Goal: Information Seeking & Learning: Learn about a topic

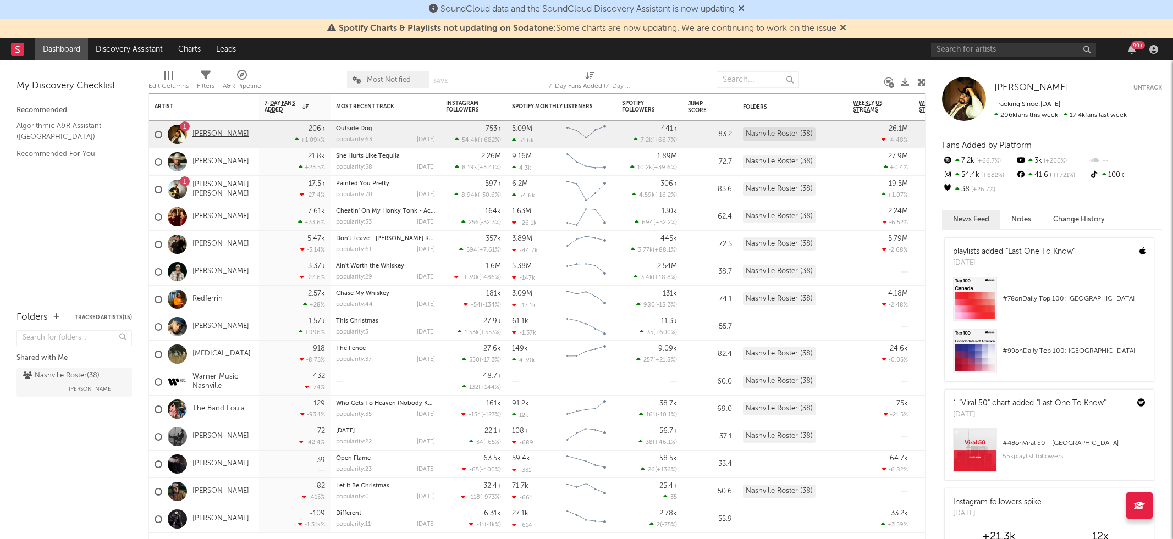
click at [220, 130] on link "[PERSON_NAME]" at bounding box center [220, 134] width 57 height 9
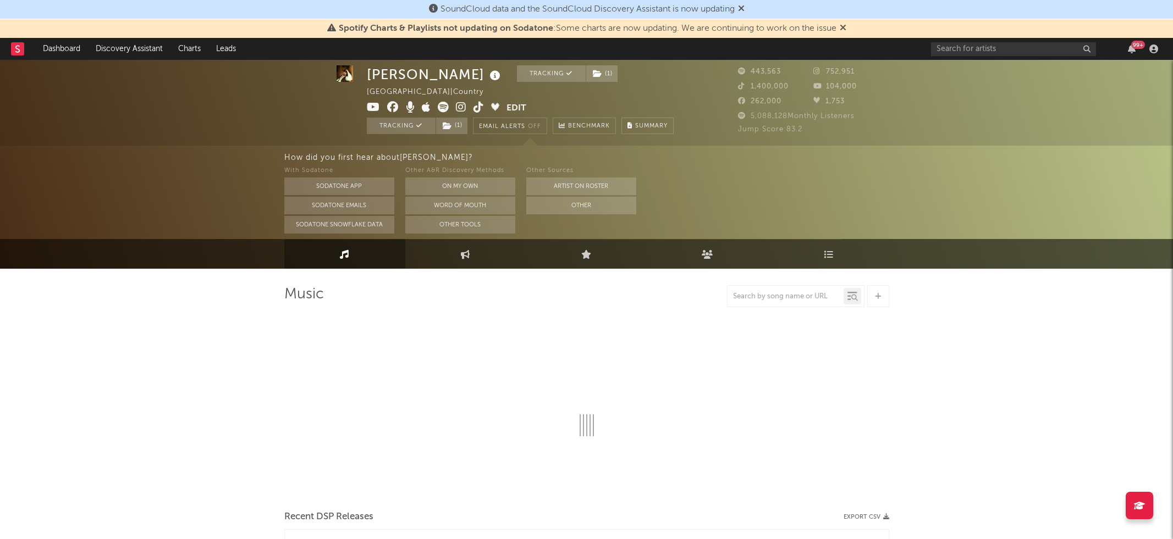
scroll to position [4, 0]
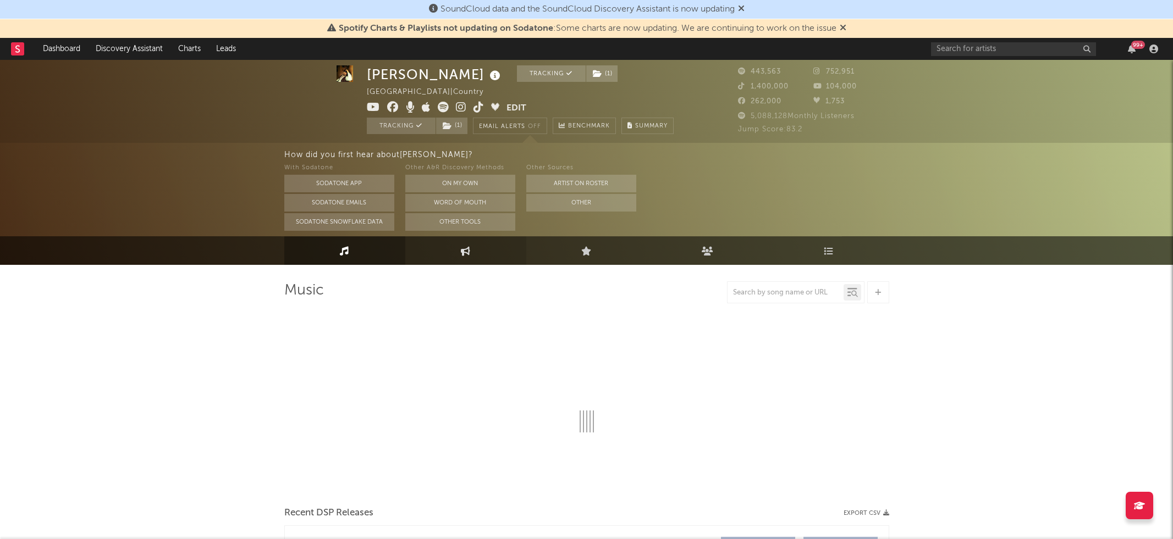
select select "6m"
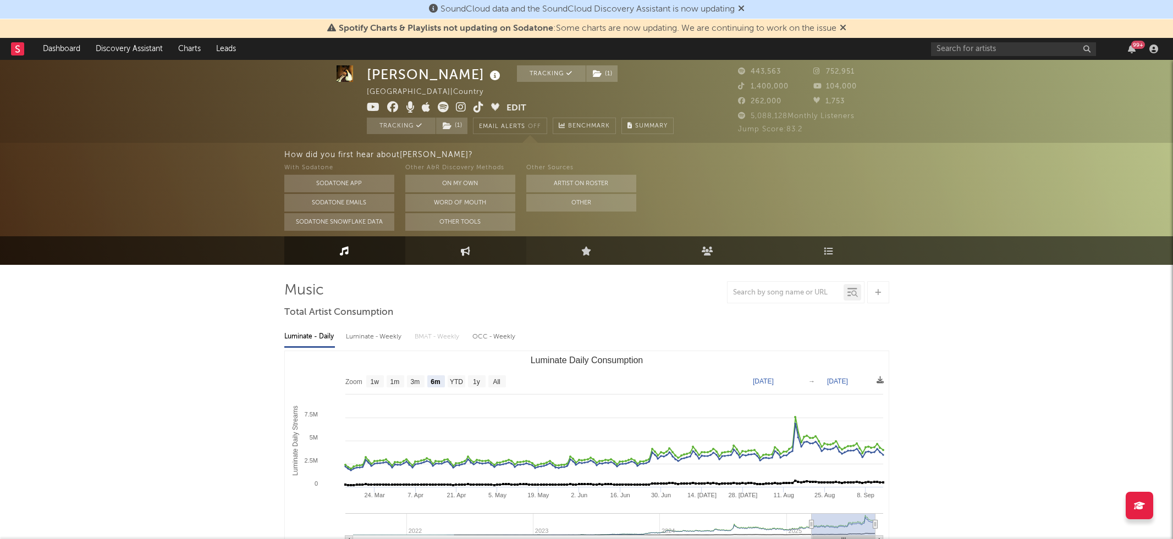
click at [489, 251] on link "Engagement" at bounding box center [465, 250] width 121 height 29
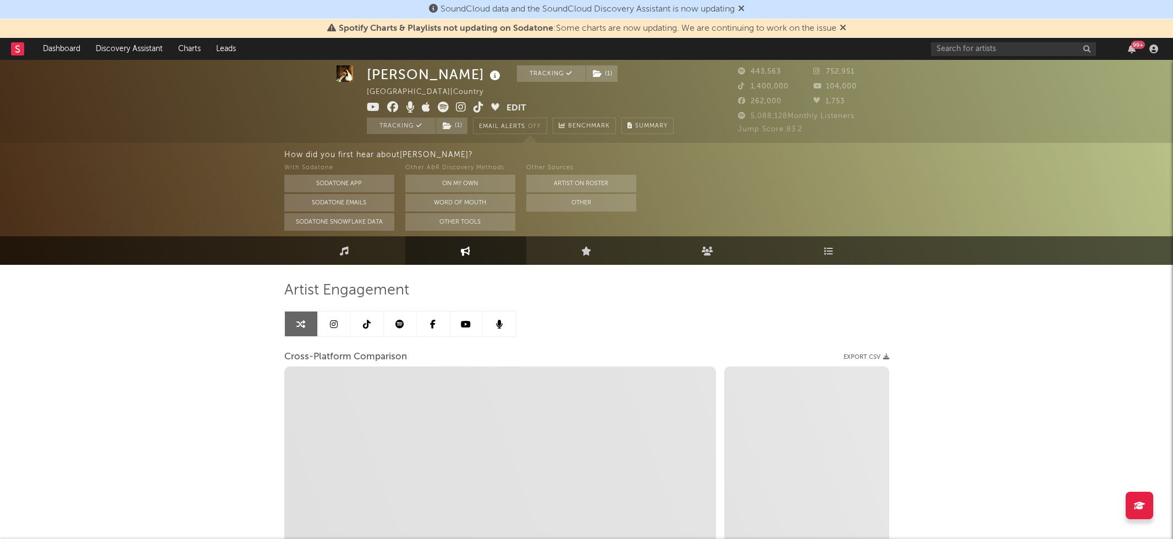
select select "1w"
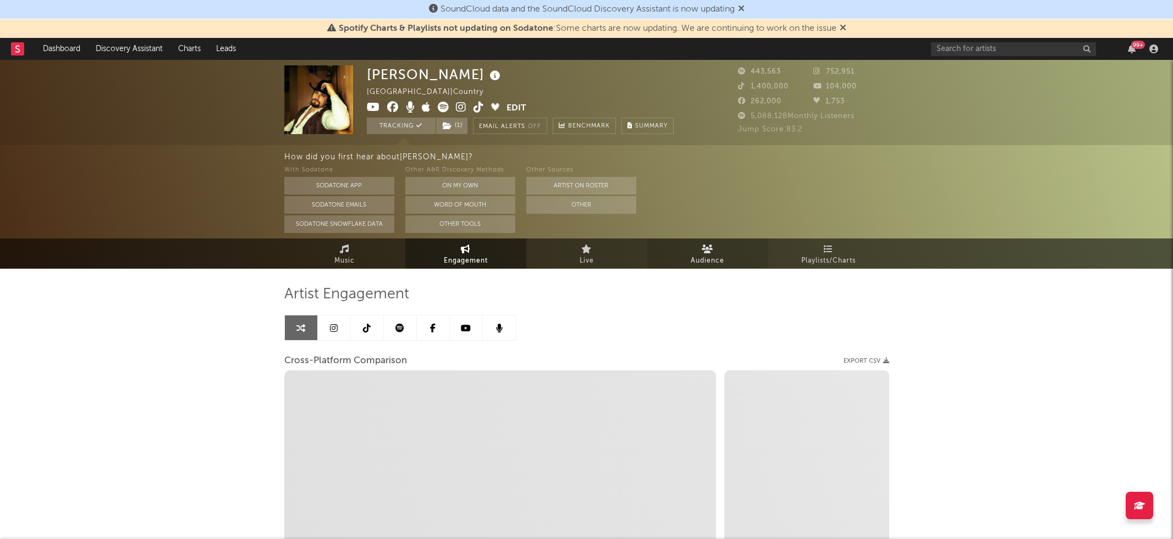
click at [698, 247] on link "Audience" at bounding box center [707, 254] width 121 height 30
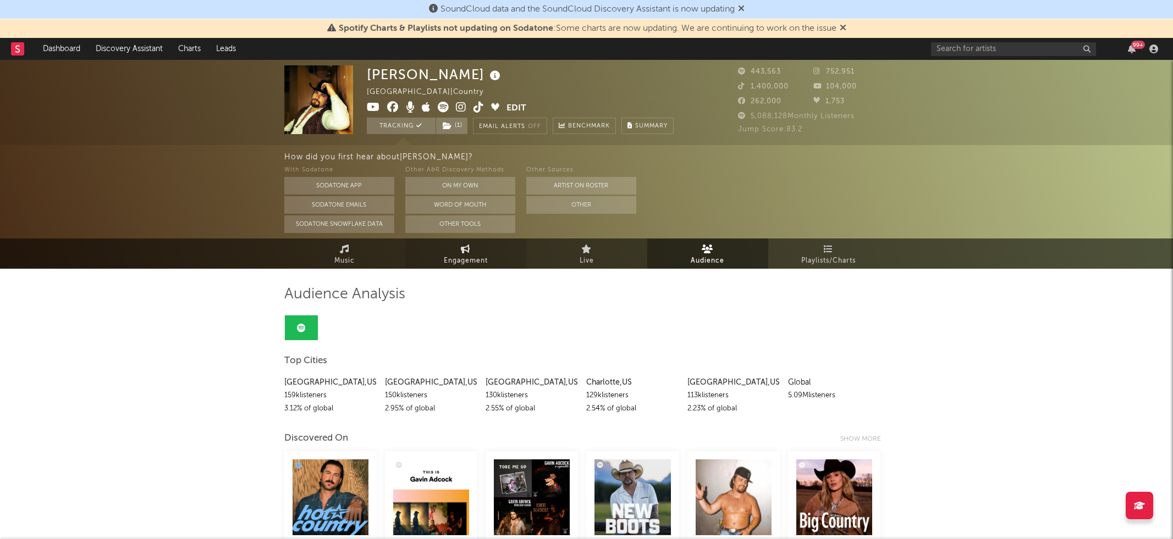
click at [459, 249] on link "Engagement" at bounding box center [465, 254] width 121 height 30
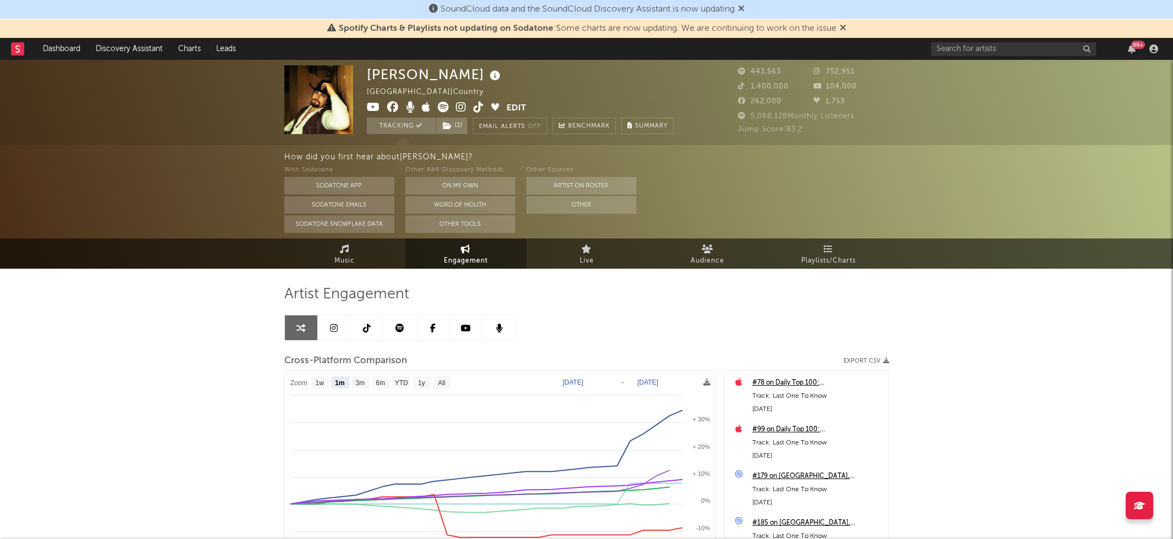
select select "1m"
click at [350, 249] on link "Music" at bounding box center [344, 254] width 121 height 30
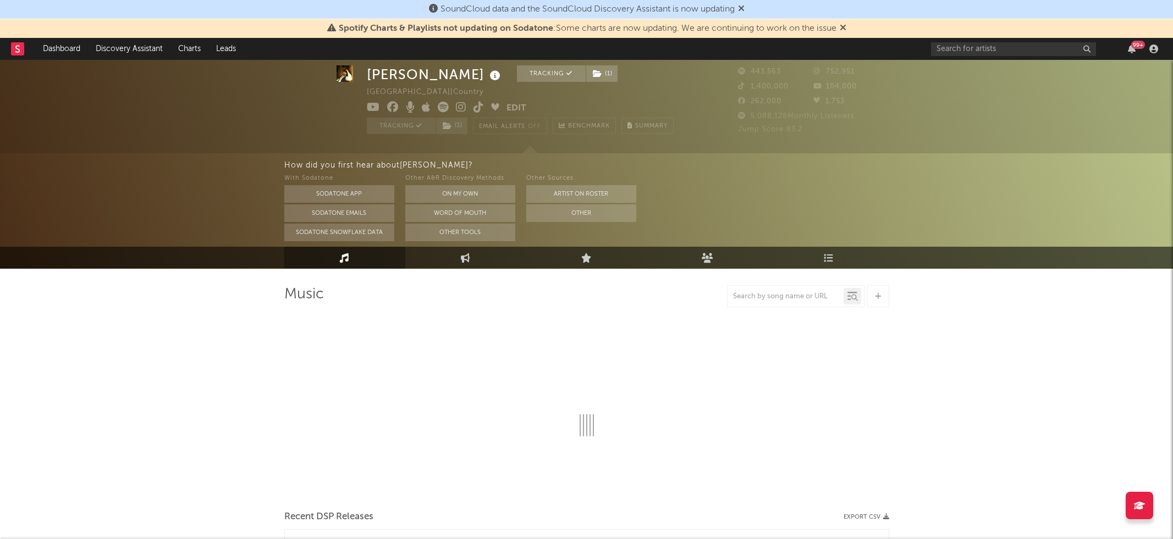
scroll to position [20, 0]
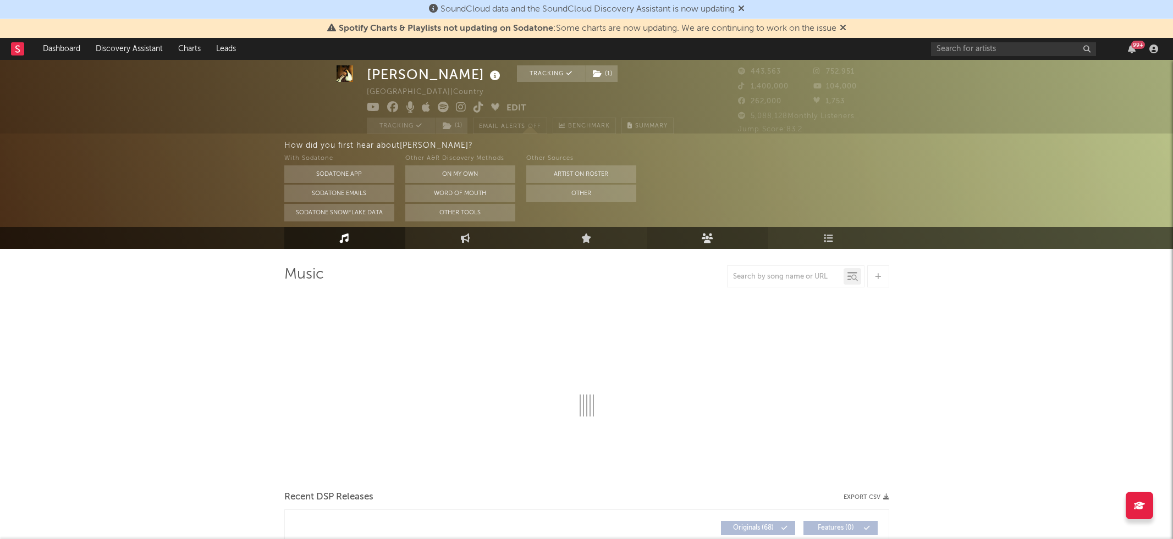
select select "6m"
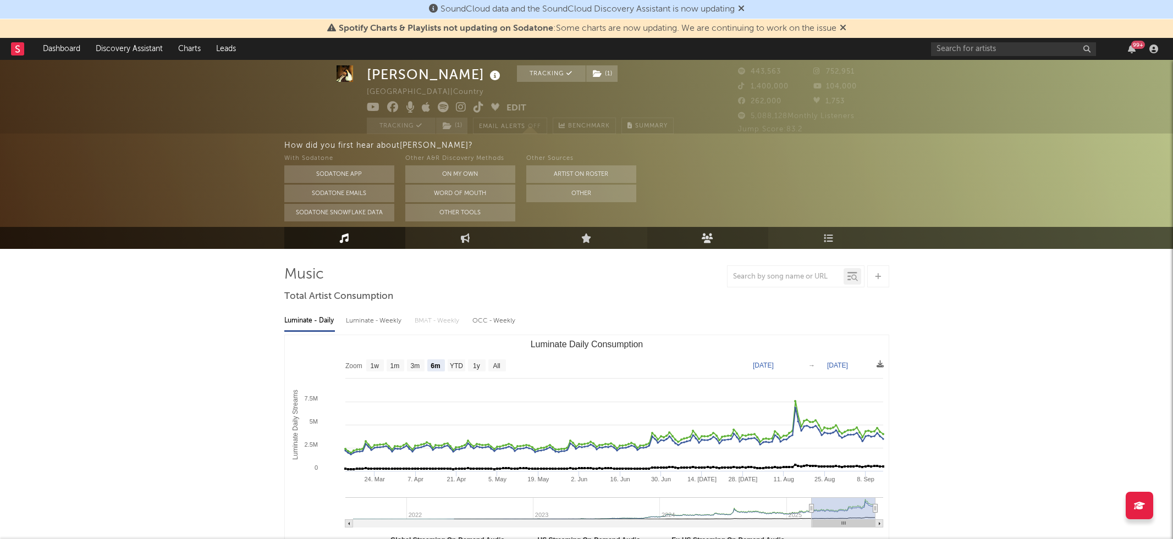
click at [705, 241] on icon at bounding box center [708, 237] width 12 height 9
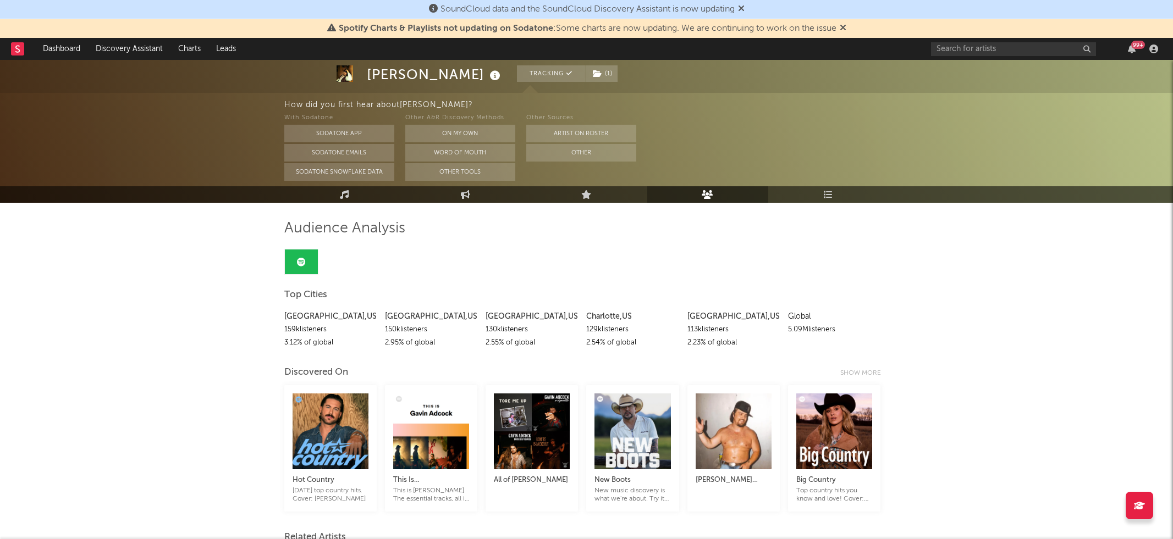
scroll to position [100, 0]
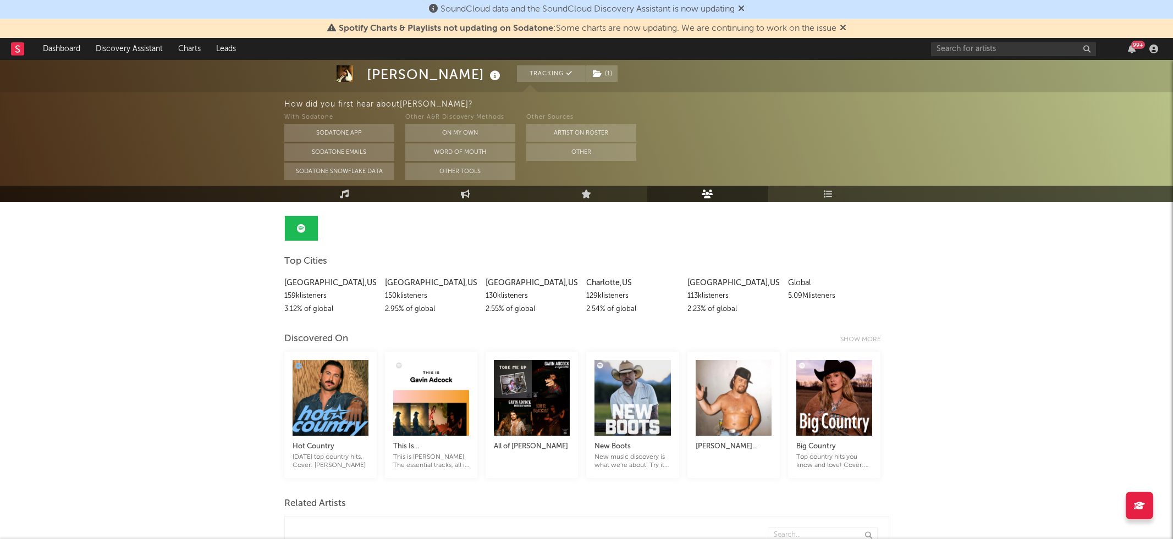
click at [16, 52] on icon at bounding box center [17, 48] width 4 height 7
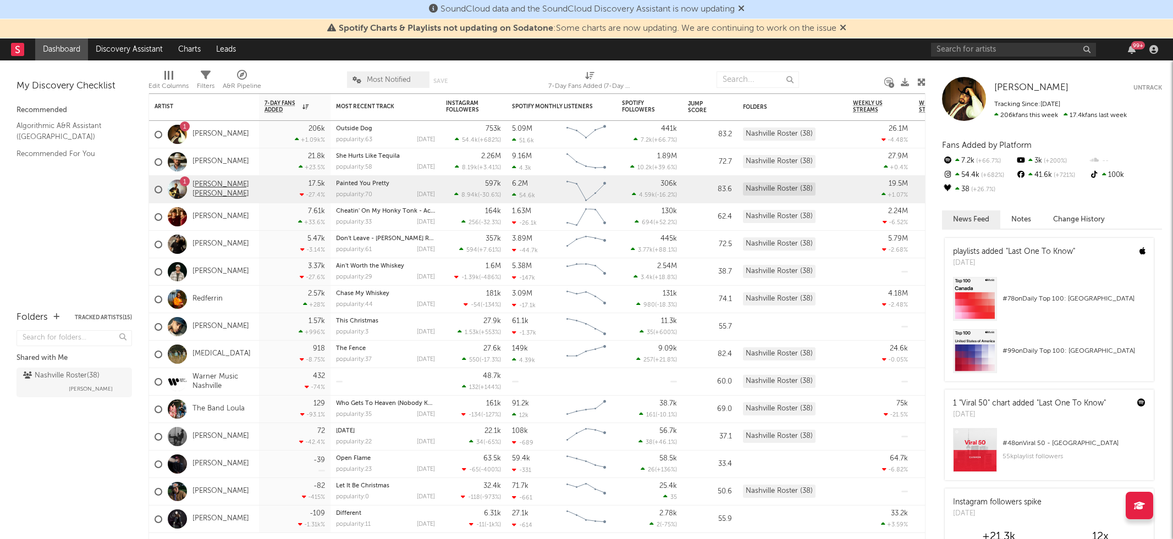
click at [207, 185] on link "[PERSON_NAME] [PERSON_NAME]" at bounding box center [222, 189] width 61 height 19
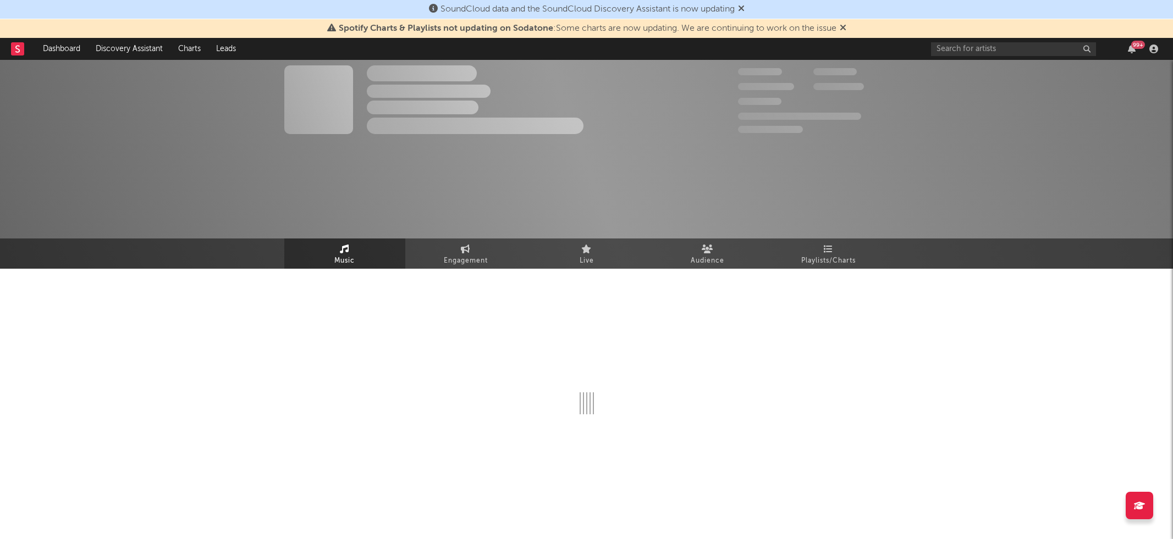
select select "6m"
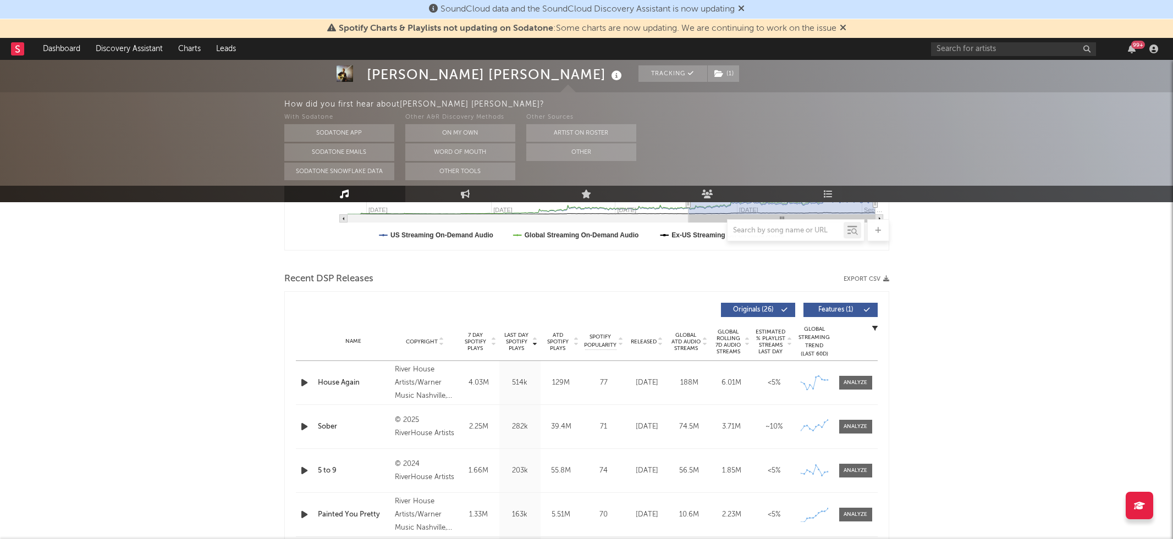
scroll to position [739, 0]
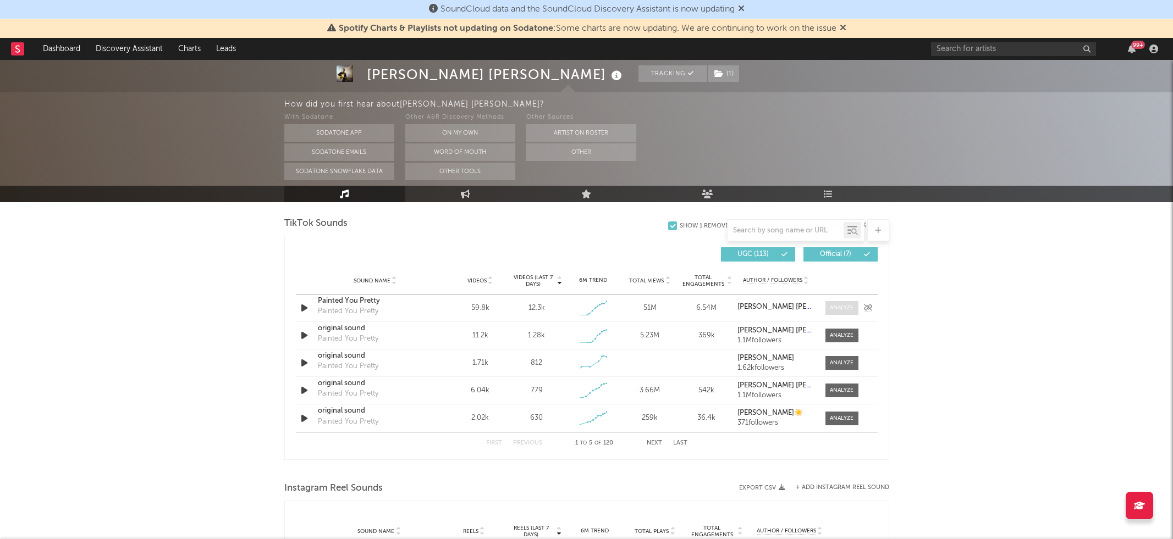
click at [837, 310] on div at bounding box center [842, 308] width 24 height 8
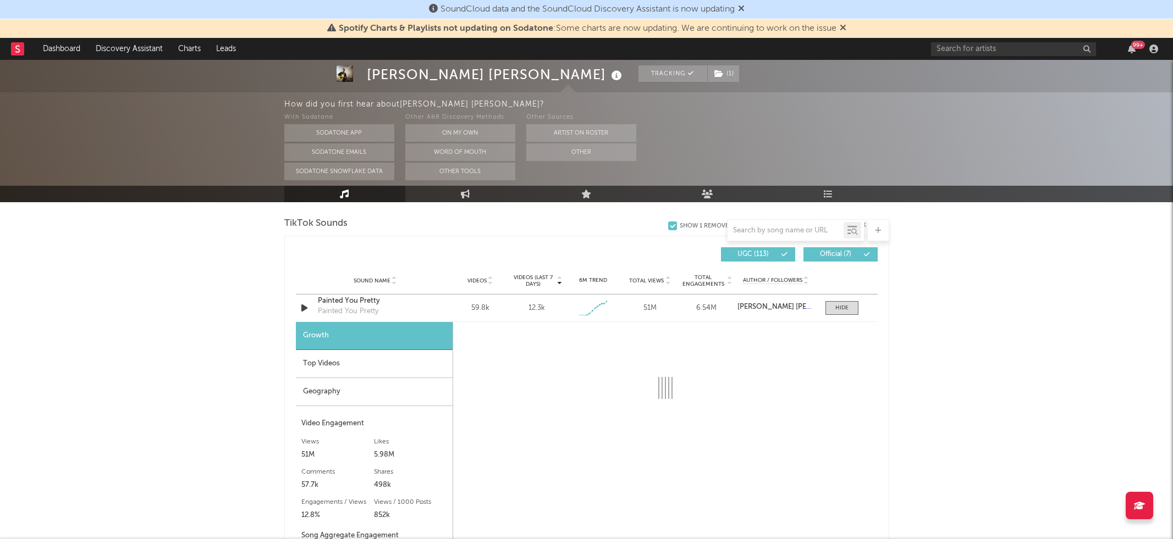
select select "1w"
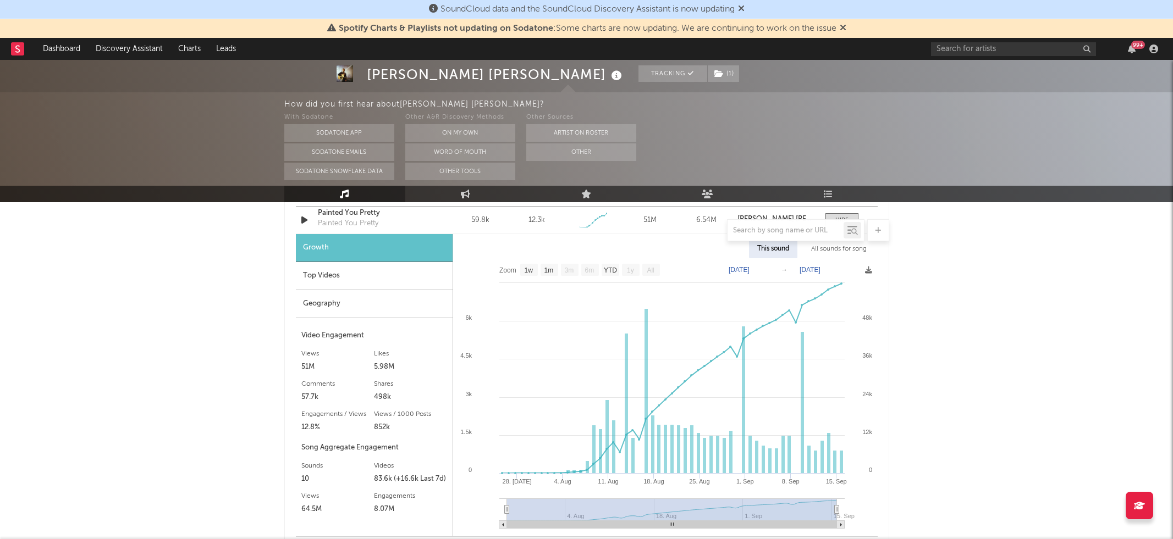
scroll to position [843, 0]
